Goal: Information Seeking & Learning: Learn about a topic

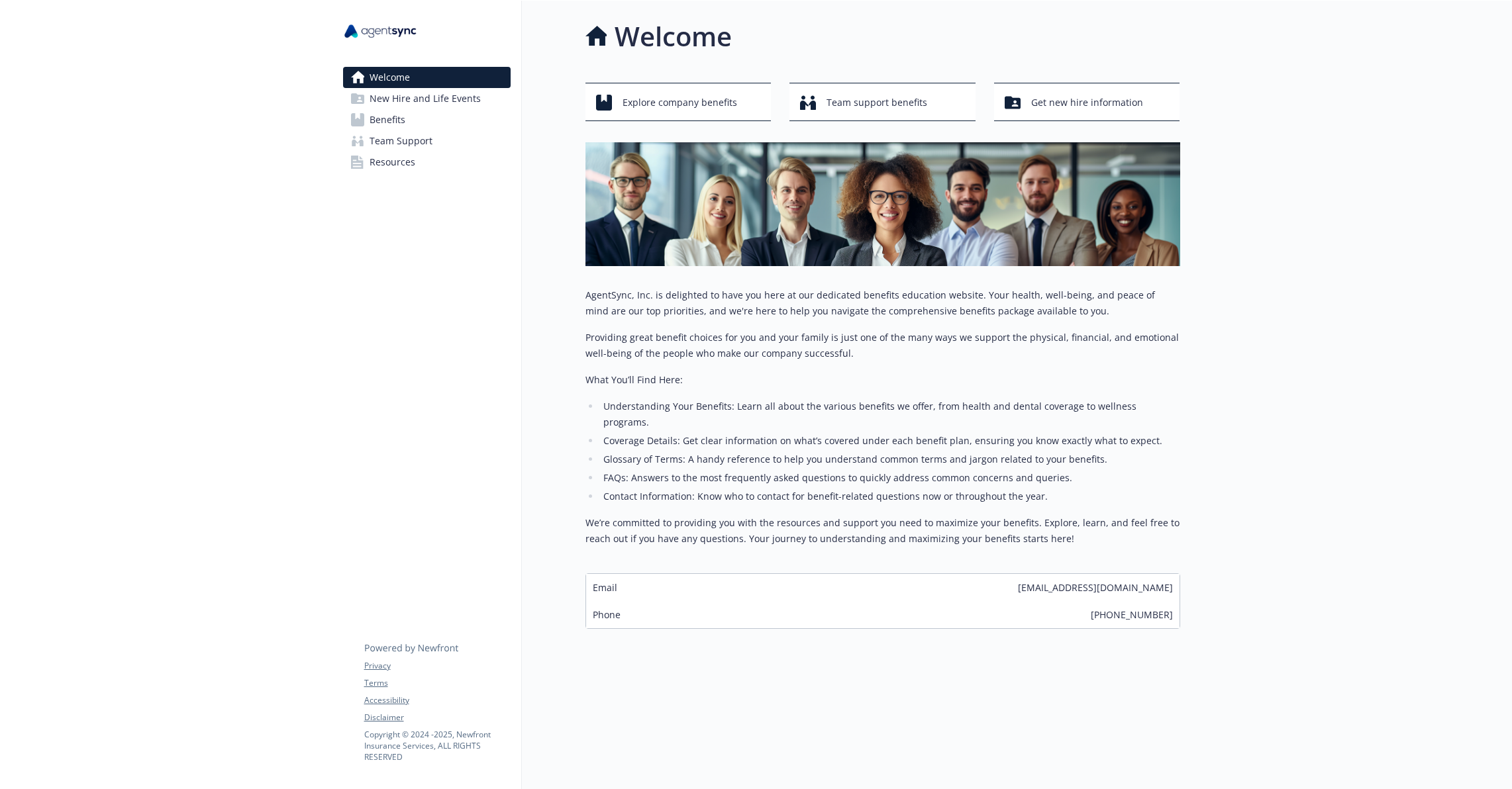
scroll to position [1, 0]
click at [691, 101] on span "Explore company benefits" at bounding box center [679, 101] width 115 height 25
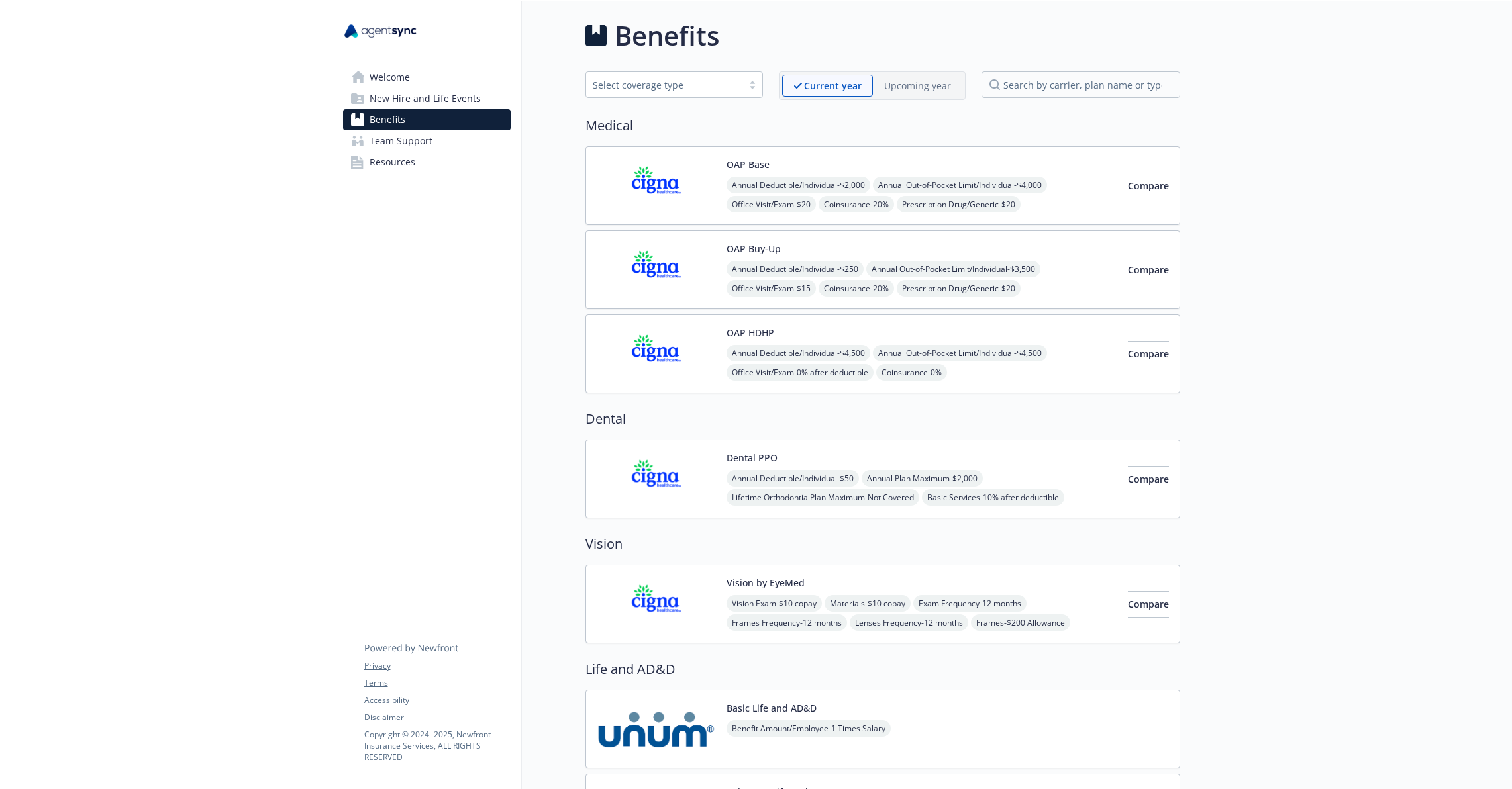
click at [905, 90] on p "Upcoming year" at bounding box center [917, 85] width 67 height 14
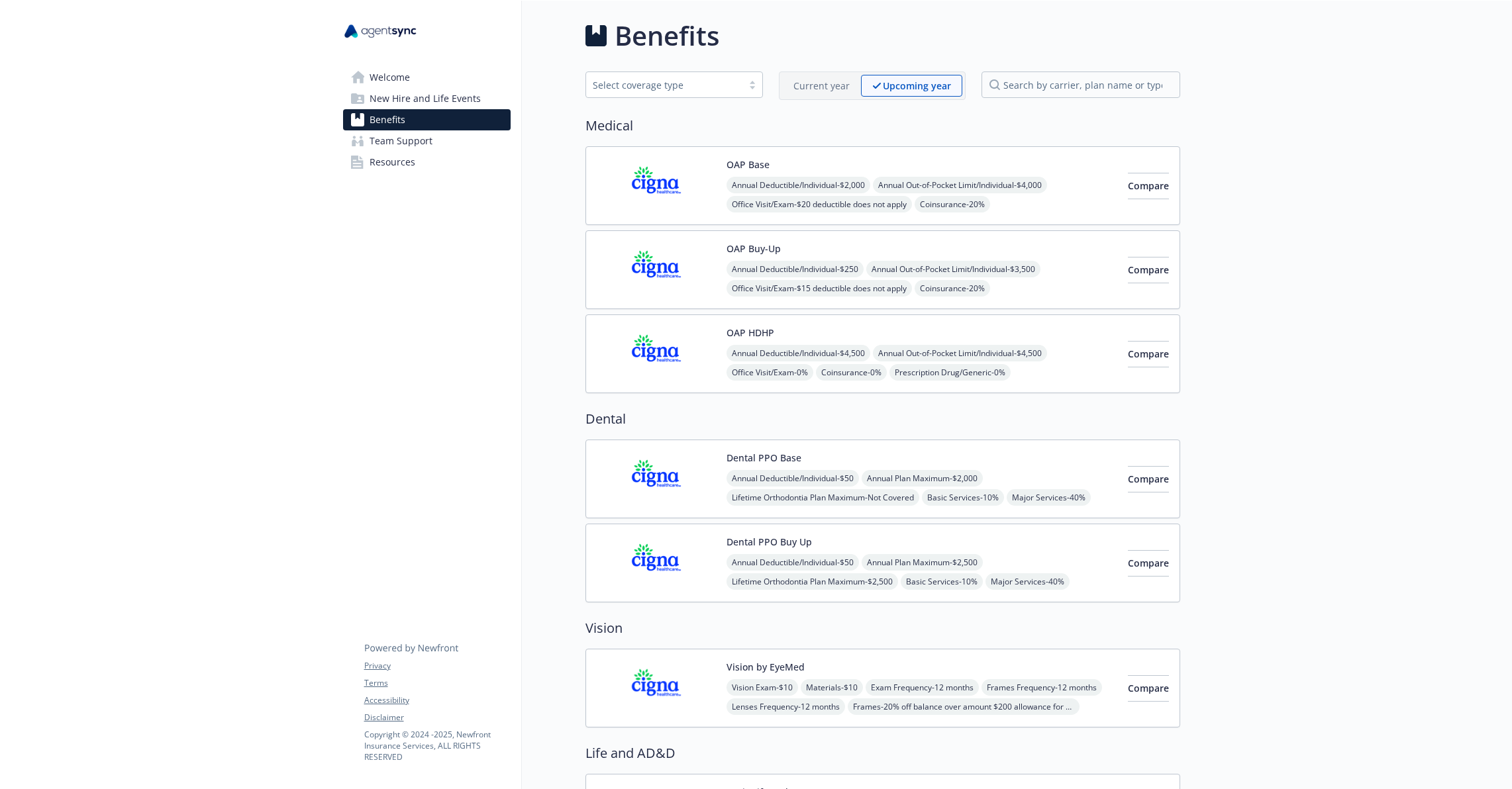
click at [904, 87] on p "Upcoming year" at bounding box center [917, 85] width 68 height 14
